Goal: Task Accomplishment & Management: Manage account settings

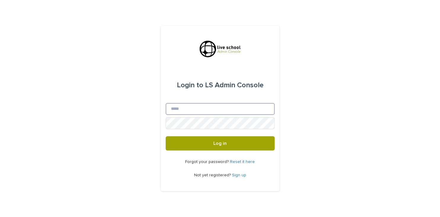
click at [177, 109] on input "Email" at bounding box center [220, 109] width 109 height 12
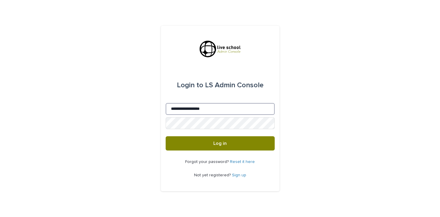
type input "**********"
click at [215, 143] on span "Log in" at bounding box center [219, 143] width 13 height 5
